Goal: Task Accomplishment & Management: Use online tool/utility

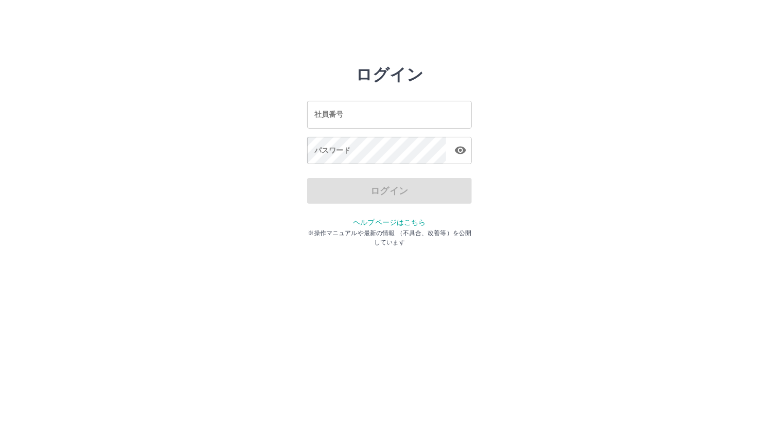
click at [344, 114] on input "社員番号" at bounding box center [389, 114] width 165 height 27
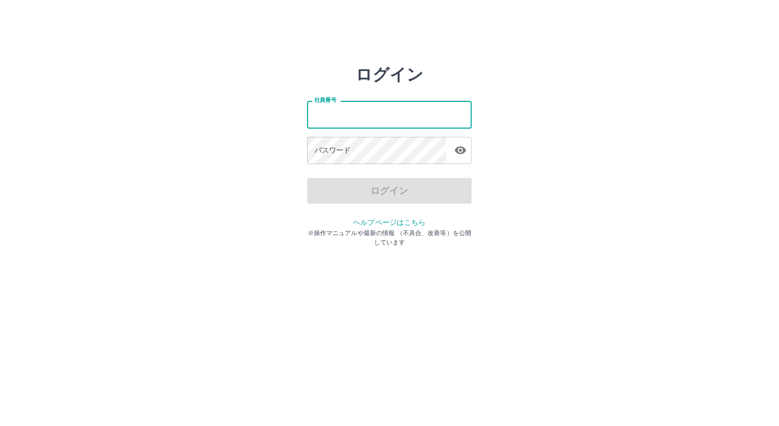
type input "*******"
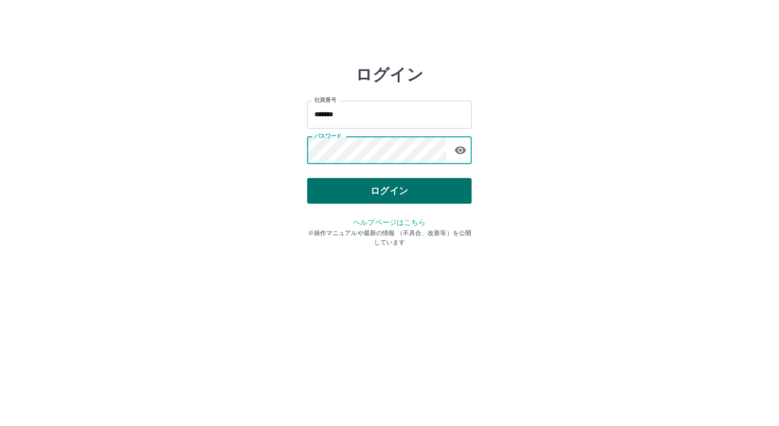
click at [388, 183] on button "ログイン" at bounding box center [389, 191] width 165 height 26
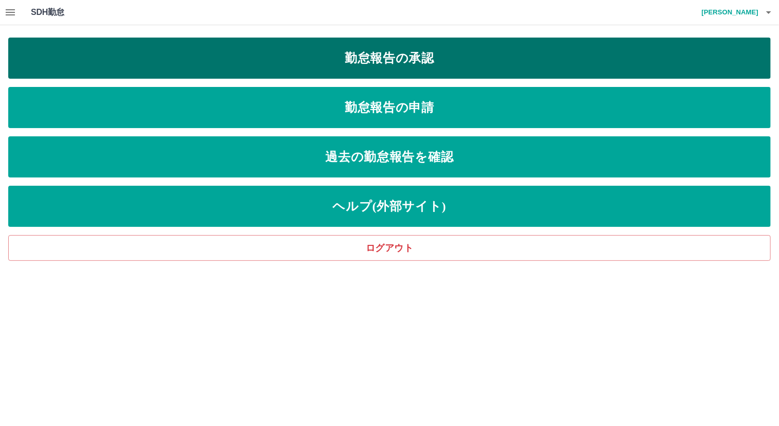
click at [463, 60] on link "勤怠報告の承認" at bounding box center [389, 58] width 762 height 41
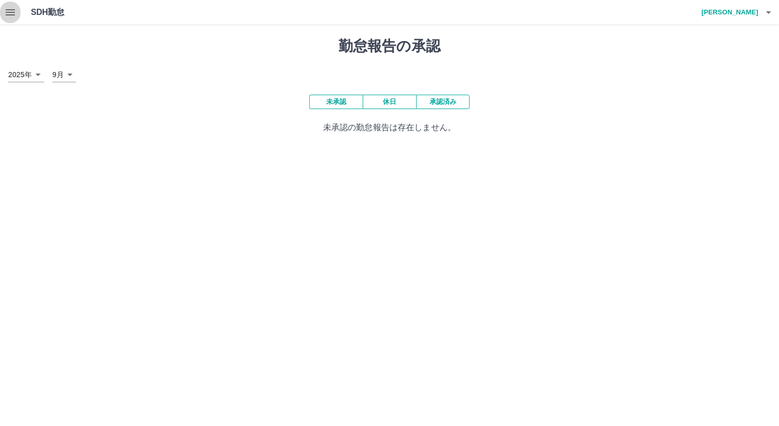
click at [9, 14] on icon "button" at bounding box center [10, 12] width 12 height 12
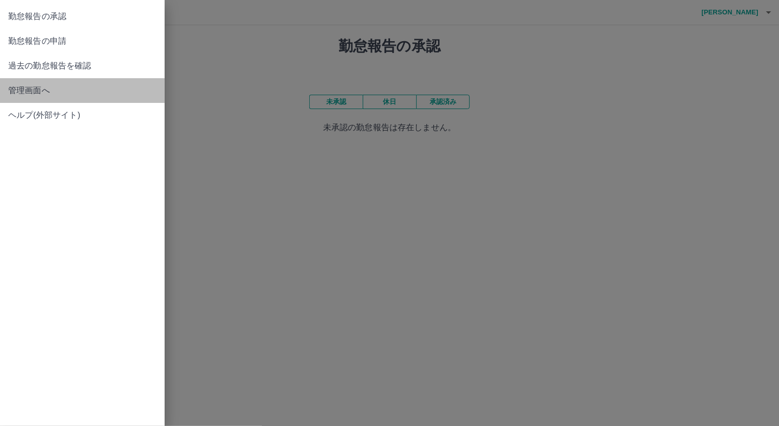
click at [19, 97] on link "管理画面へ" at bounding box center [82, 90] width 165 height 25
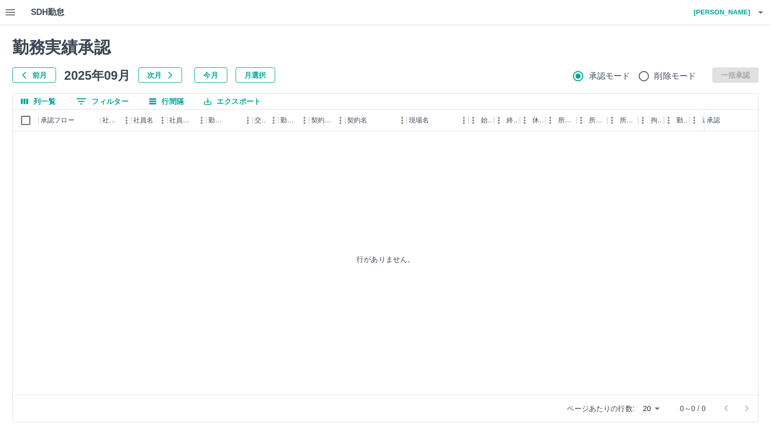
click at [41, 79] on button "前月" at bounding box center [34, 74] width 44 height 15
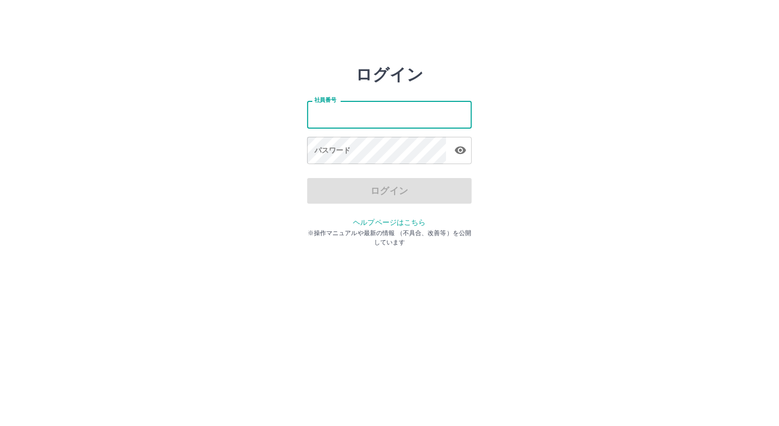
click at [327, 111] on input "社員番号" at bounding box center [389, 114] width 165 height 27
type input "*******"
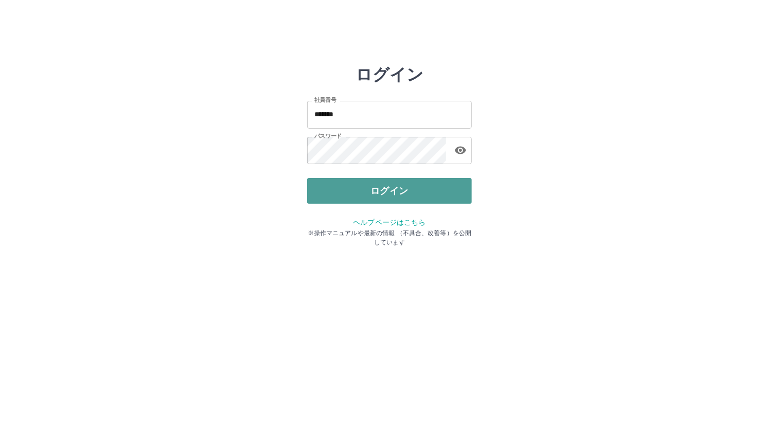
click at [352, 185] on button "ログイン" at bounding box center [389, 191] width 165 height 26
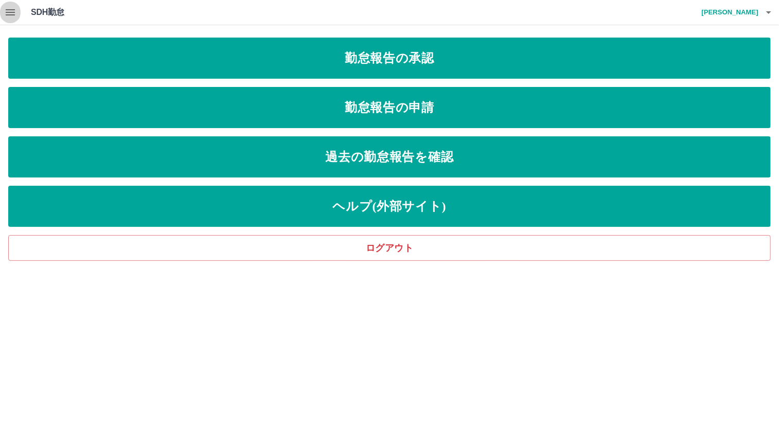
click at [11, 16] on icon "button" at bounding box center [10, 12] width 12 height 12
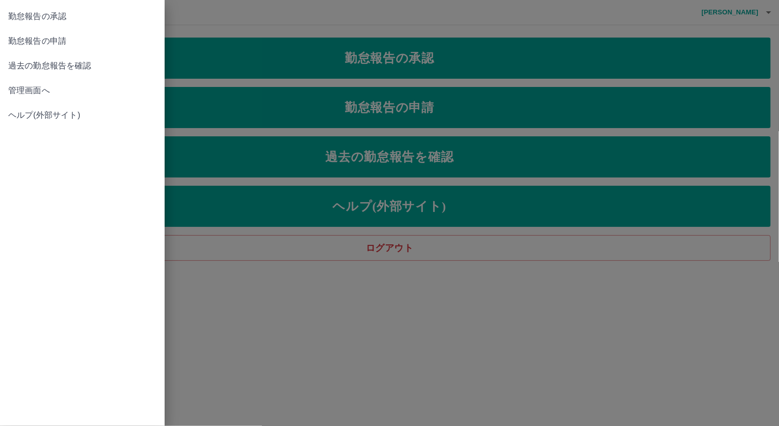
click at [18, 87] on span "管理画面へ" at bounding box center [82, 90] width 148 height 12
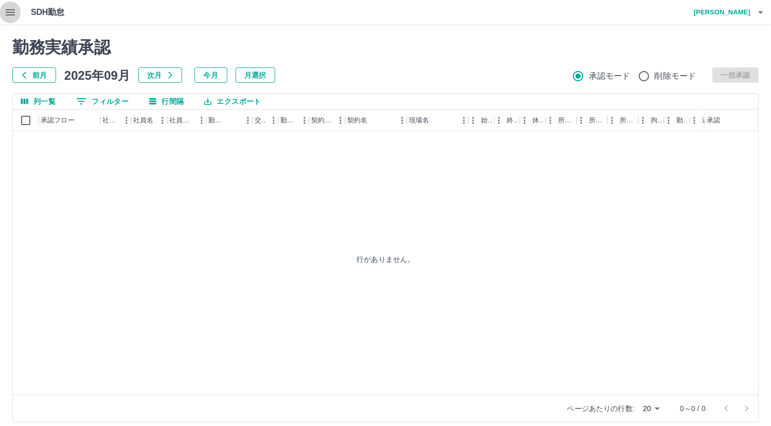
click at [12, 11] on icon "button" at bounding box center [10, 12] width 12 height 12
